Goal: Information Seeking & Learning: Learn about a topic

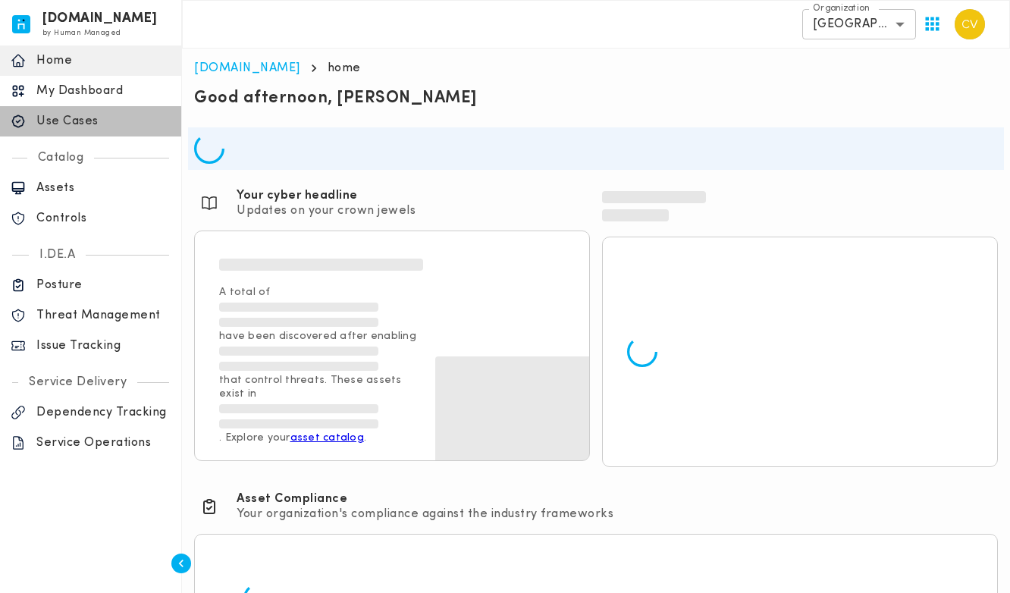
click at [91, 122] on p "Use Cases" at bounding box center [103, 121] width 134 height 15
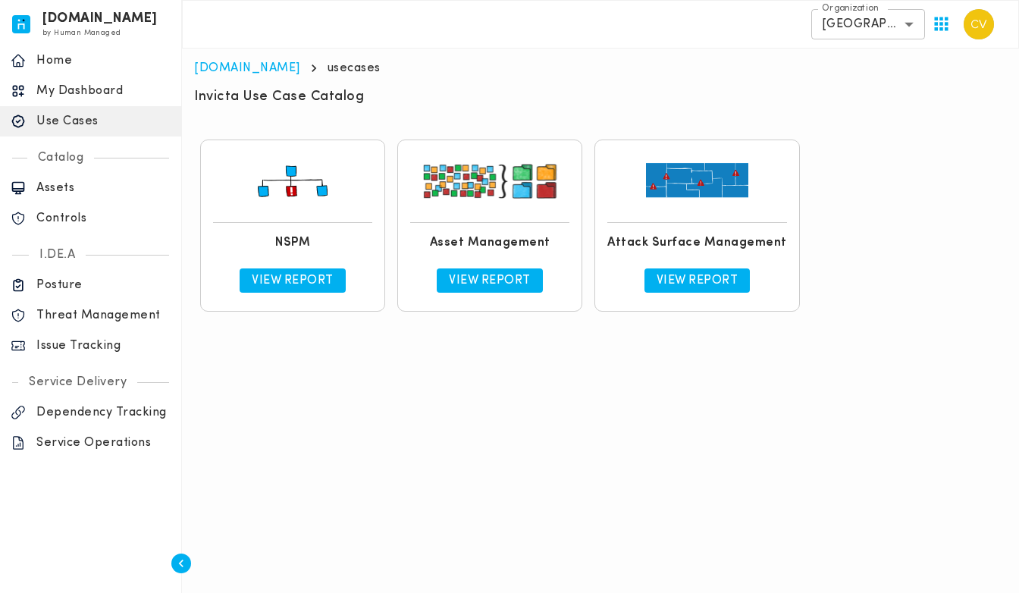
click at [288, 279] on p "View Report" at bounding box center [293, 280] width 82 height 15
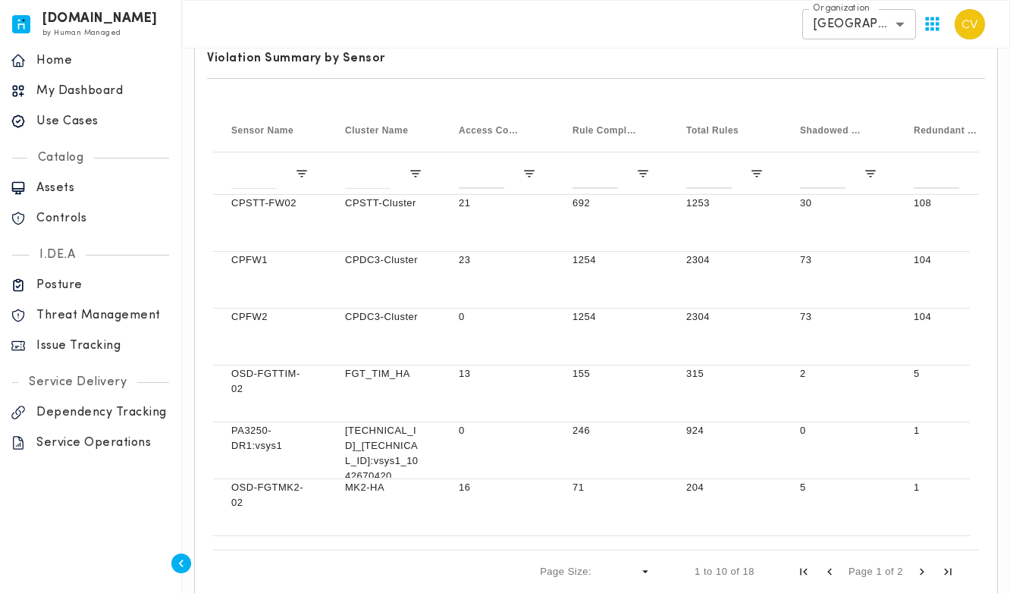
scroll to position [425, 0]
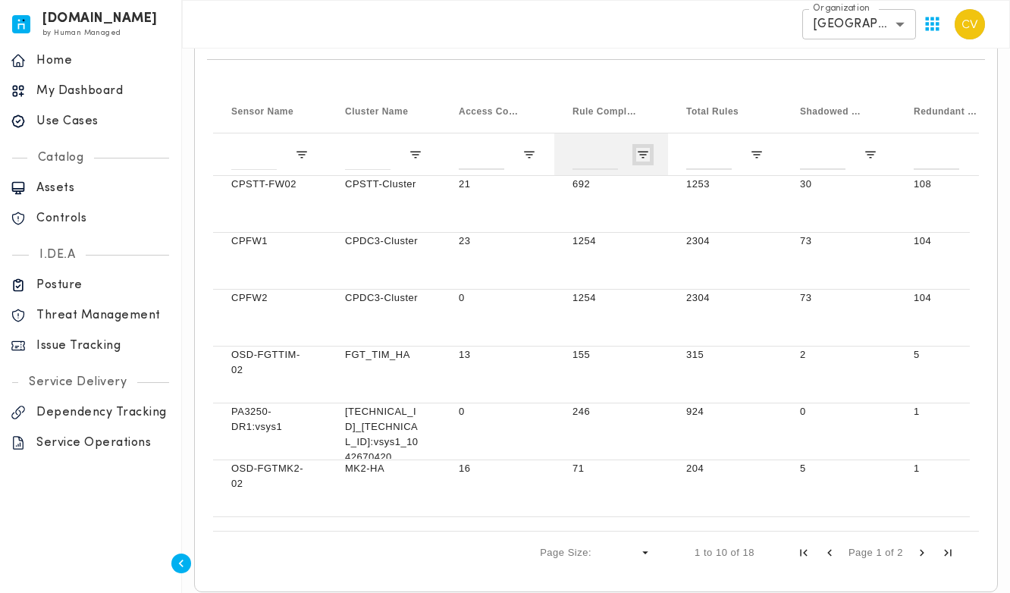
click at [642, 153] on span "Open Filter Menu" at bounding box center [643, 155] width 14 height 14
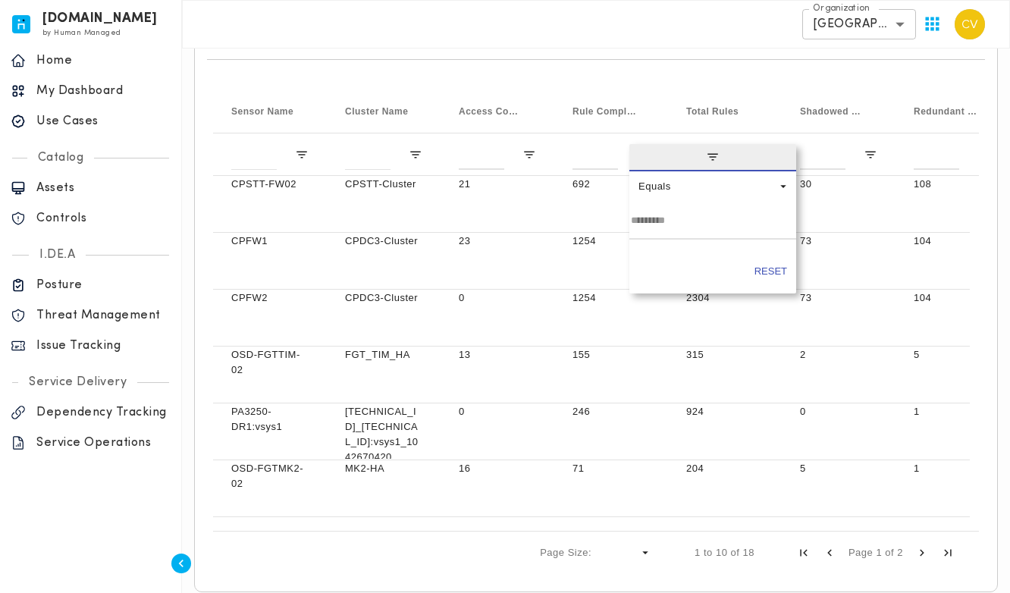
click at [733, 77] on div "Drag here to set row groups Drag here to set column labels Sensor Name Cluster …" at bounding box center [596, 325] width 778 height 507
